Goal: Information Seeking & Learning: Find specific fact

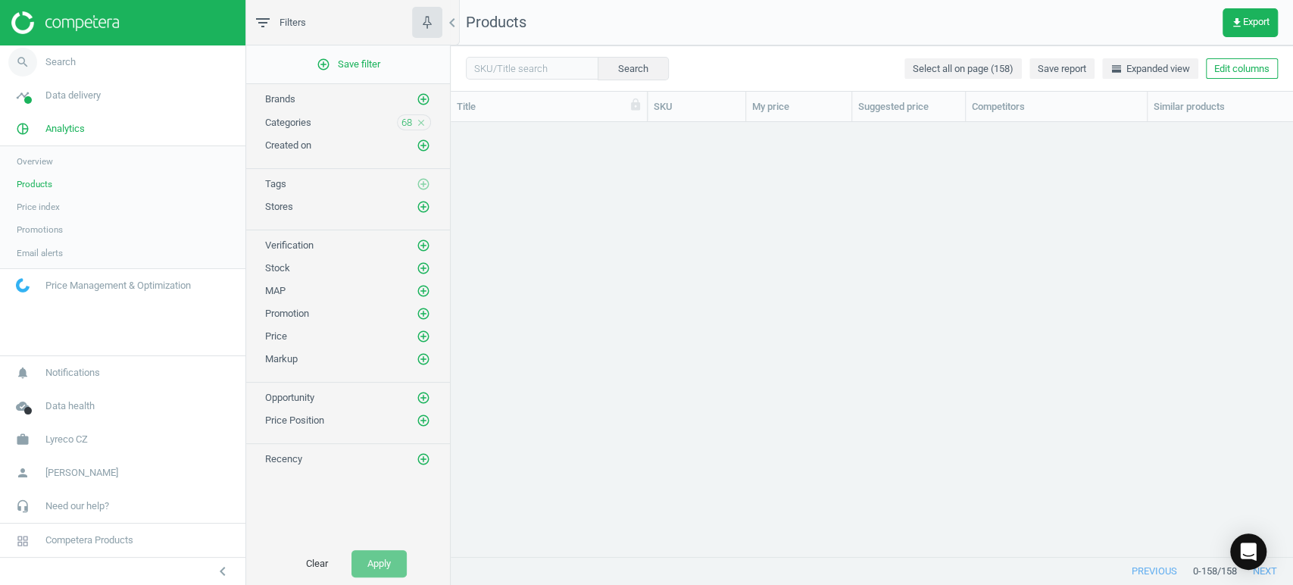
scroll to position [408, 829]
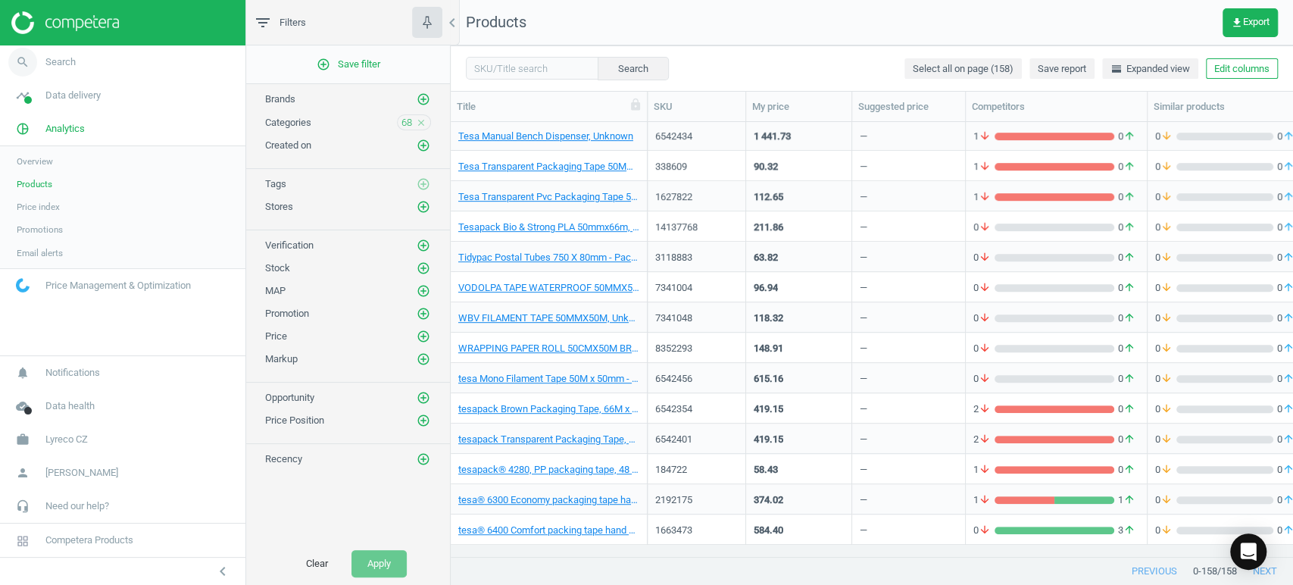
click at [83, 68] on link "search Search" at bounding box center [123, 61] width 246 height 33
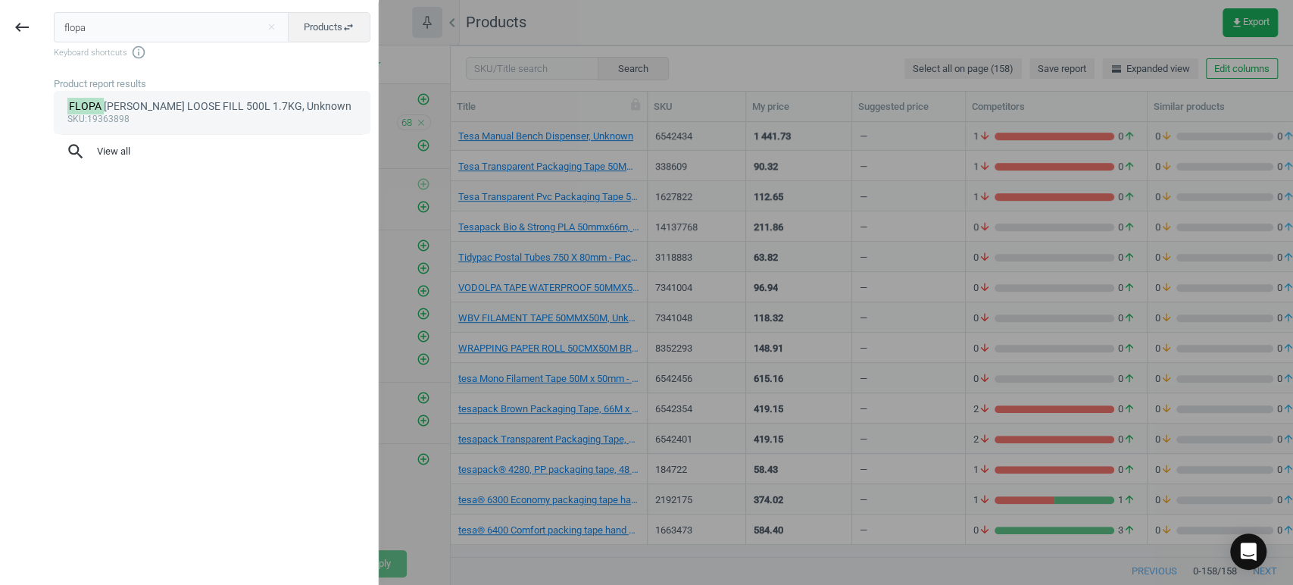
type input "flopa"
click at [177, 102] on div "FLOPA [PERSON_NAME] LOOSE FILL 500L 1.7KG, Unknown" at bounding box center [212, 106] width 290 height 14
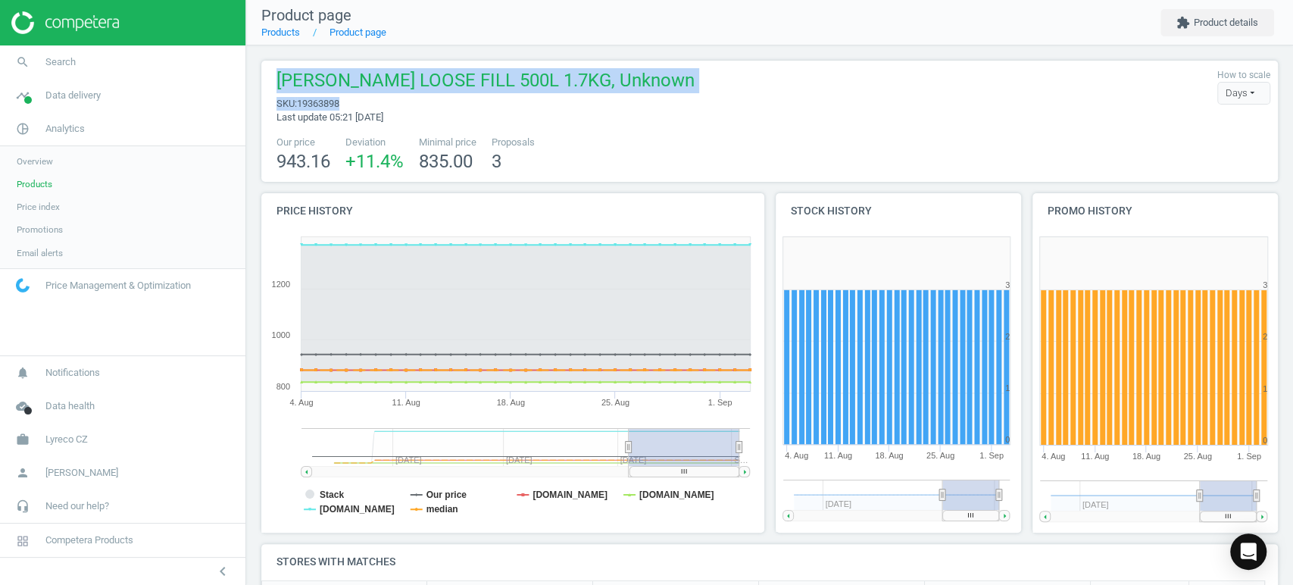
drag, startPoint x: 279, startPoint y: 80, endPoint x: 588, endPoint y: 103, distance: 310.0
click at [588, 103] on div "[PERSON_NAME] LOOSE FILL 500L 1.7KG, Unknown sku : 19363898 Last update 05:21 […" at bounding box center [482, 96] width 426 height 56
copy div "[PERSON_NAME] LOOSE FILL 500L 1.7KG, Unknown sku : 19363898"
click at [806, 93] on div "[PERSON_NAME] LOOSE FILL 500L 1.7KG, Unknown sku : 19363898 Last update 05:21 […" at bounding box center [770, 96] width 1002 height 56
drag, startPoint x: 277, startPoint y: 71, endPoint x: 599, endPoint y: 79, distance: 322.1
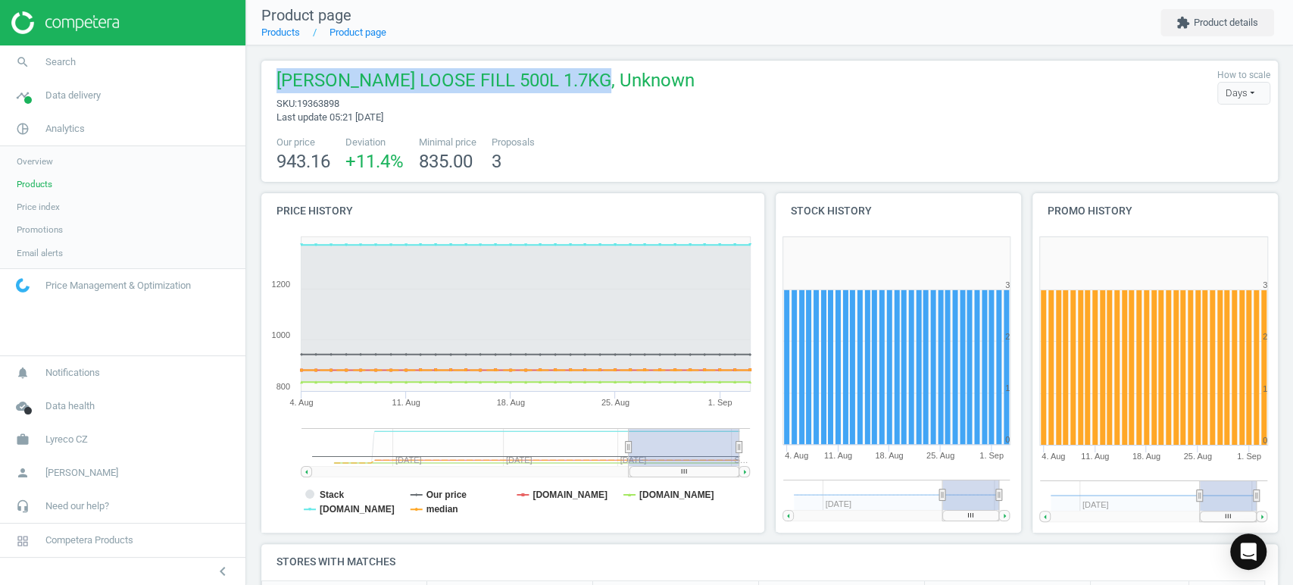
click at [599, 79] on span "[PERSON_NAME] LOOSE FILL 500L 1.7KG, Unknown" at bounding box center [486, 82] width 418 height 29
copy span "[PERSON_NAME] LOOSE FILL 500L 1.7KG"
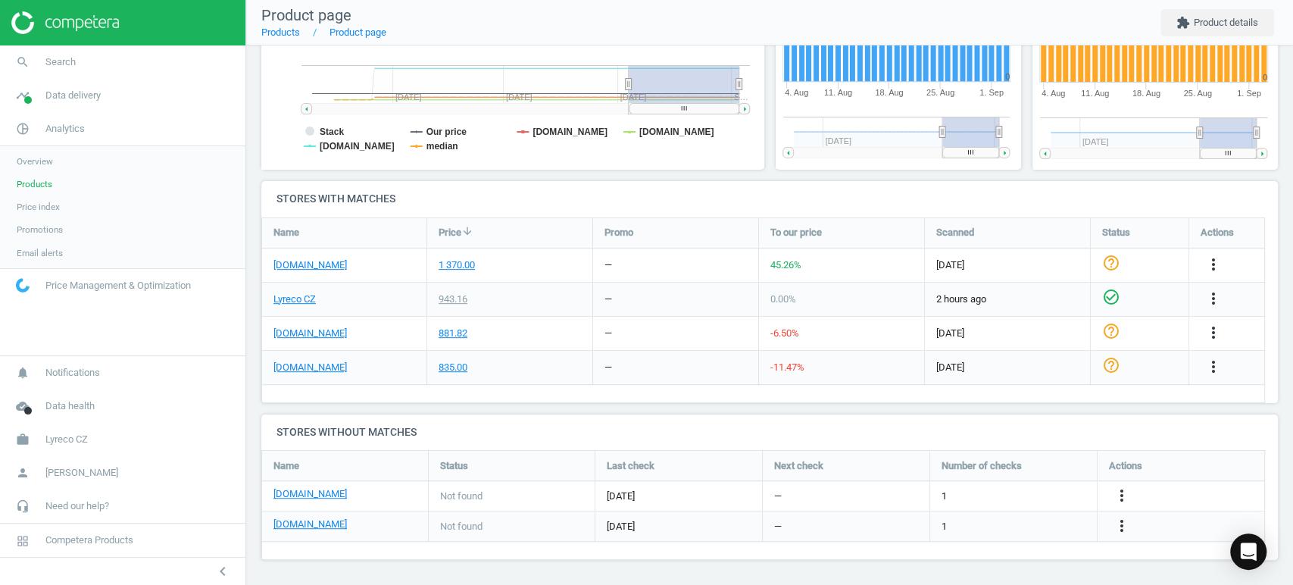
scroll to position [364, 0]
click at [302, 260] on link "[DOMAIN_NAME]" at bounding box center [311, 265] width 74 height 14
click at [309, 296] on link "Lyreco CZ" at bounding box center [295, 299] width 42 height 14
click at [236, 254] on link "Email alerts" at bounding box center [123, 253] width 246 height 23
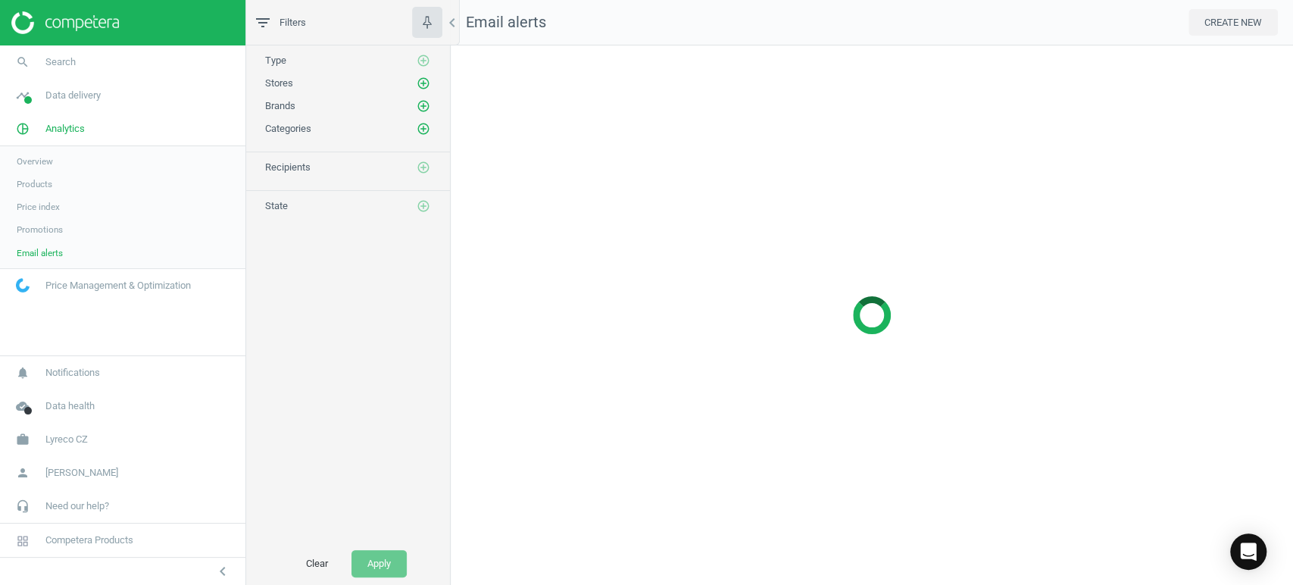
scroll to position [561, 865]
click at [453, 17] on icon "chevron_left" at bounding box center [452, 23] width 18 height 18
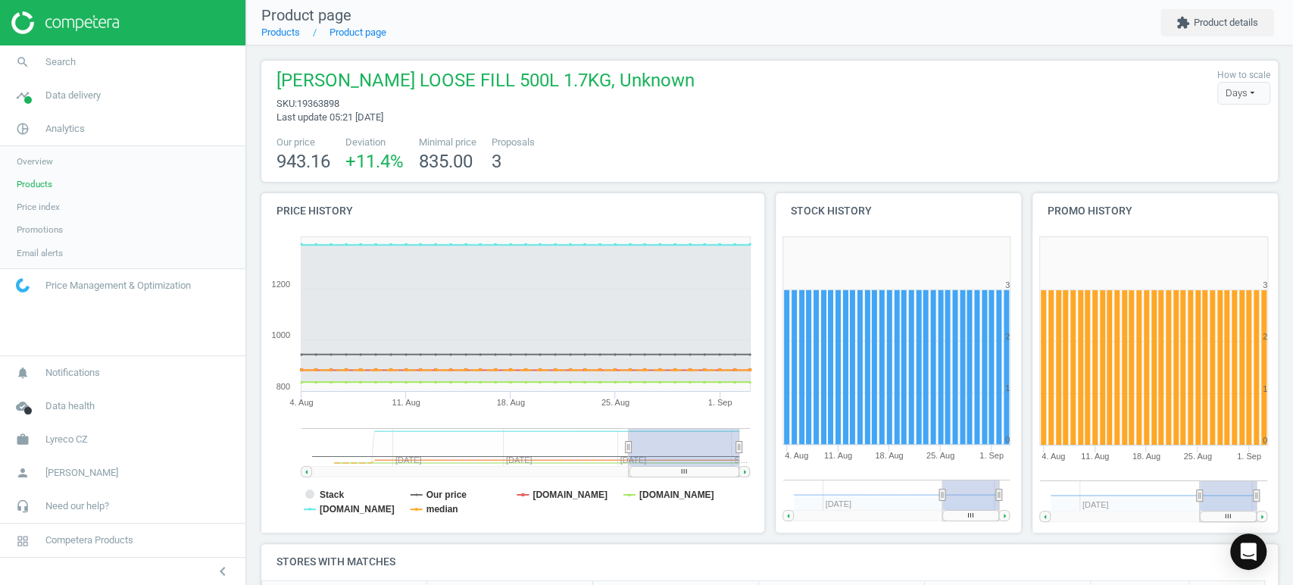
scroll to position [364, 0]
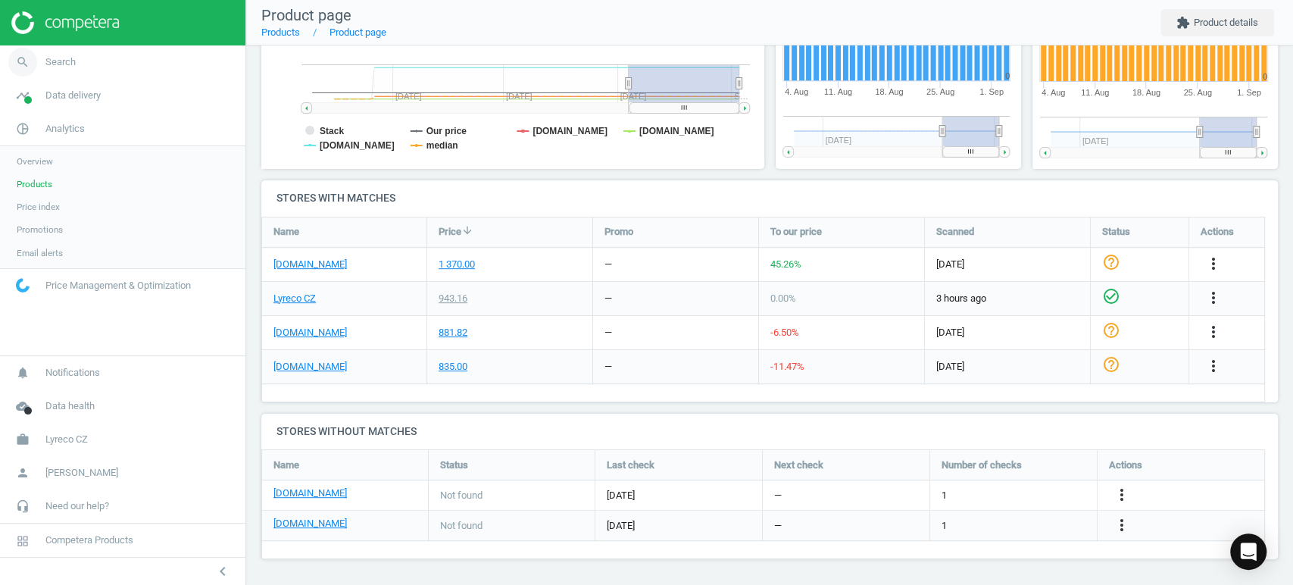
click at [97, 53] on link "search Search" at bounding box center [123, 61] width 246 height 33
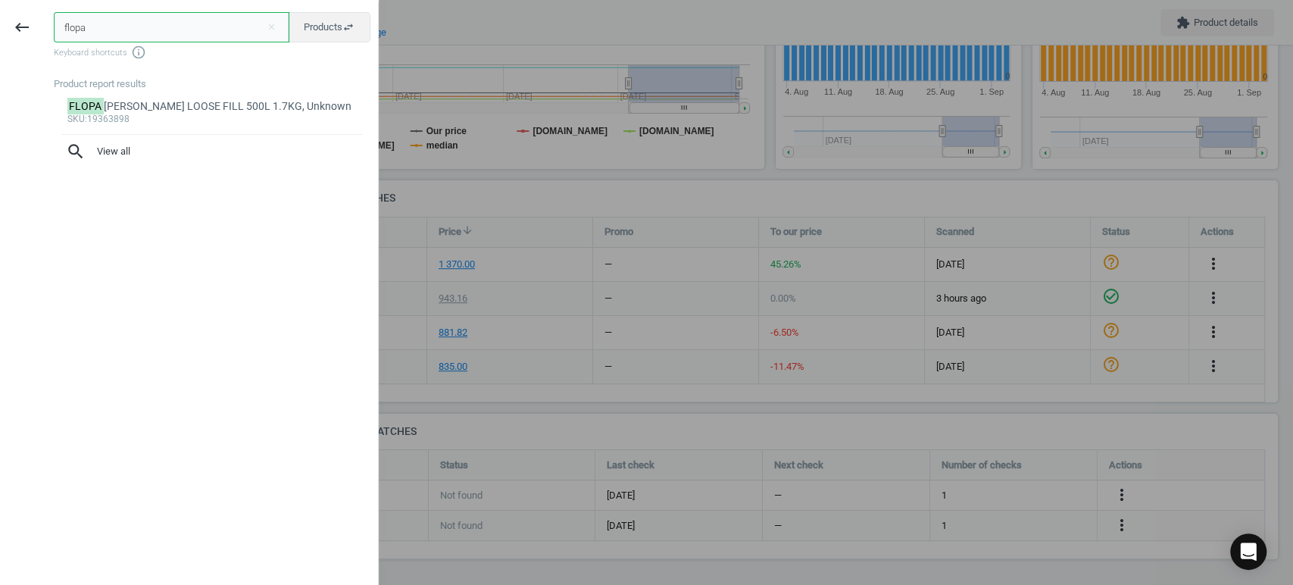
drag, startPoint x: 113, startPoint y: 16, endPoint x: 43, endPoint y: 17, distance: 69.7
click at [44, 18] on div "flopa close Products swap_horiz Keyboard shortcuts info_outline Product report …" at bounding box center [211, 294] width 334 height 585
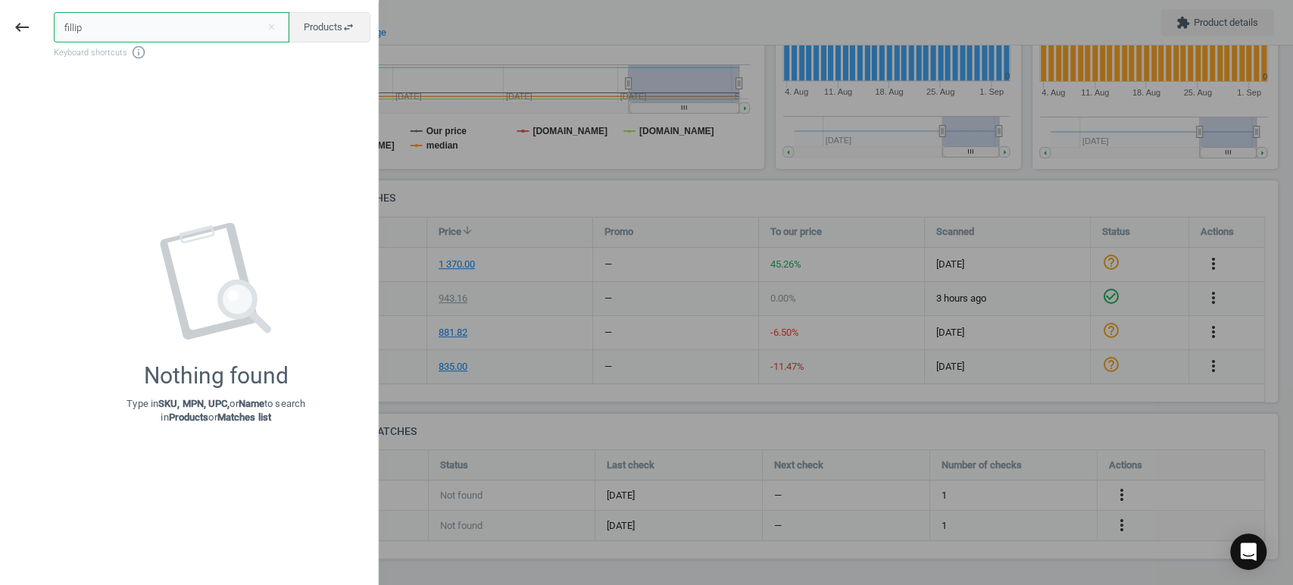
type input "fillip"
